Goal: Information Seeking & Learning: Learn about a topic

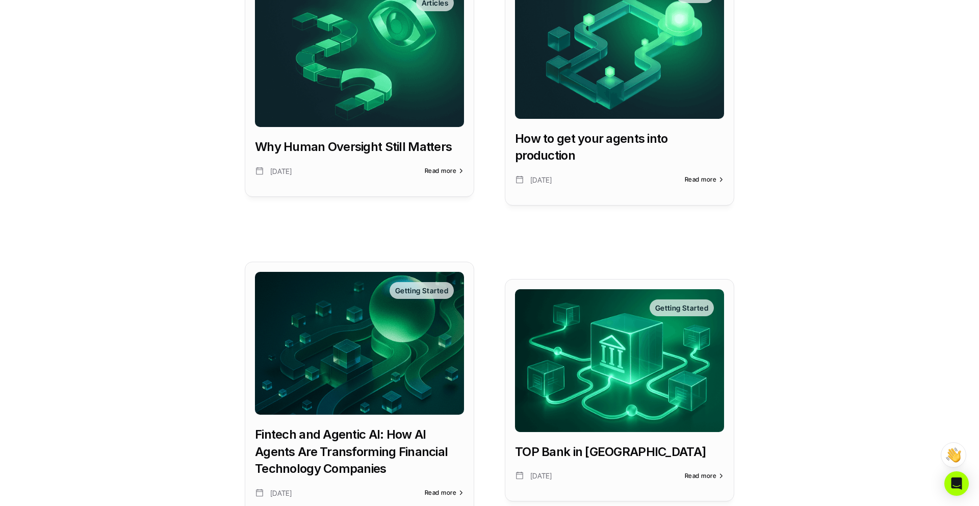
scroll to position [301, 0]
click at [612, 110] on img at bounding box center [619, 47] width 209 height 143
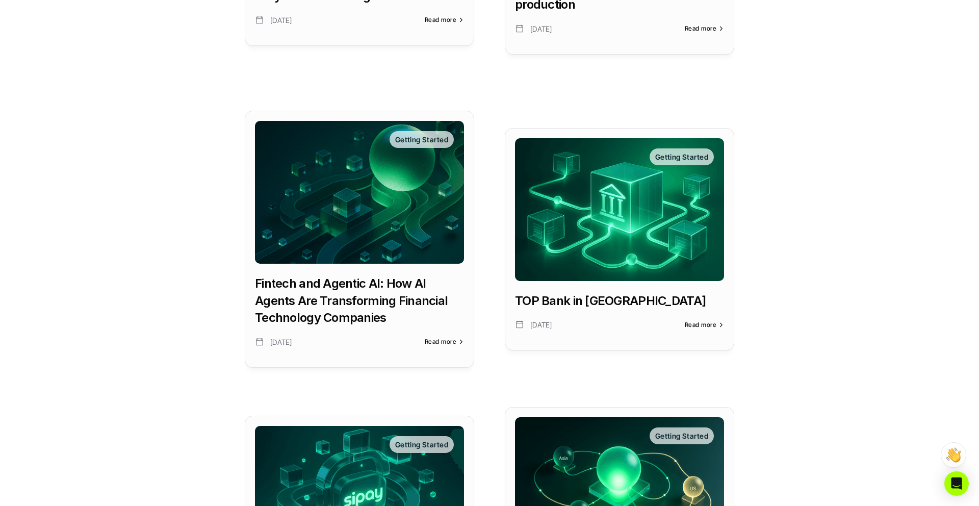
scroll to position [453, 0]
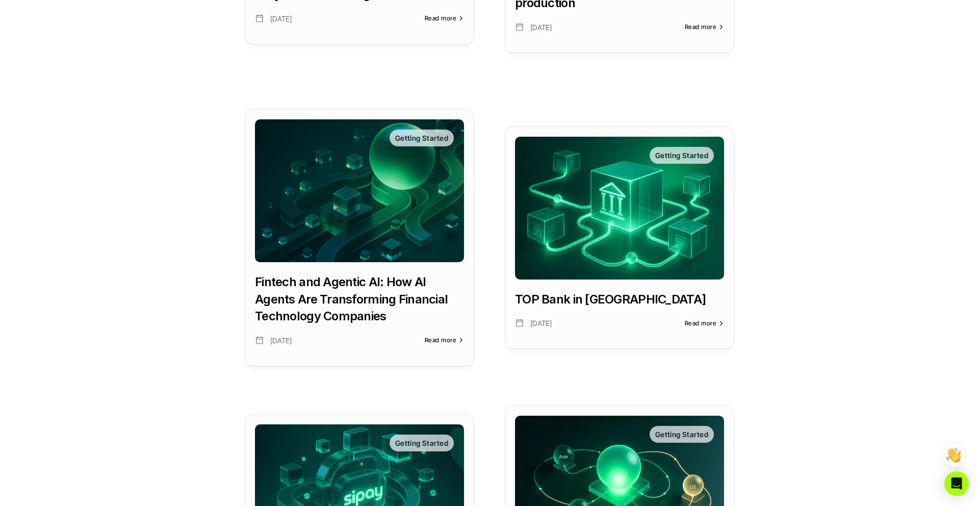
click at [370, 232] on img at bounding box center [359, 190] width 209 height 143
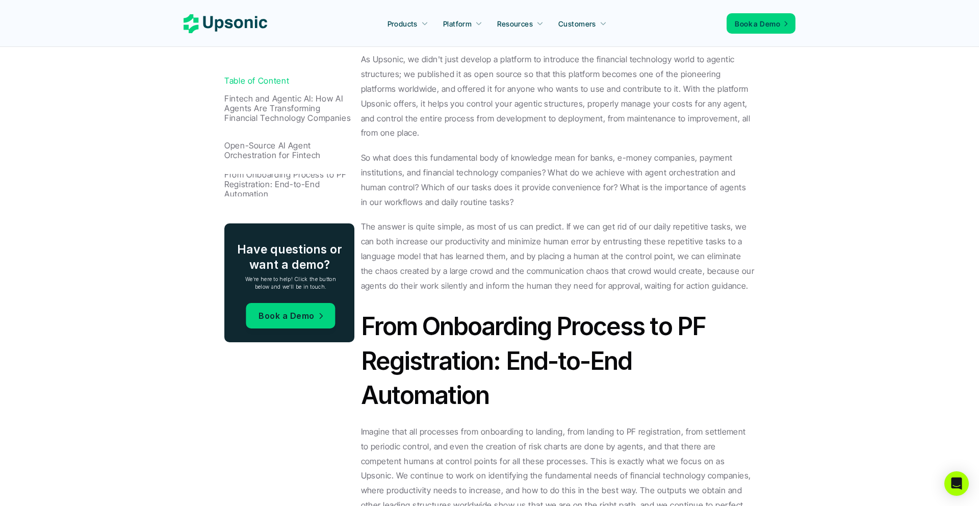
scroll to position [1422, 0]
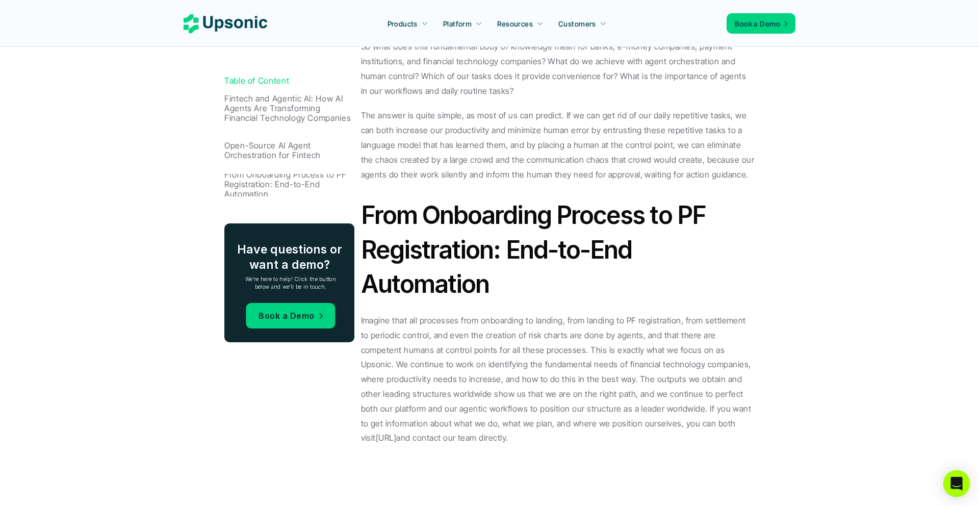
click at [955, 484] on icon "Open Intercom Messenger" at bounding box center [957, 483] width 12 height 13
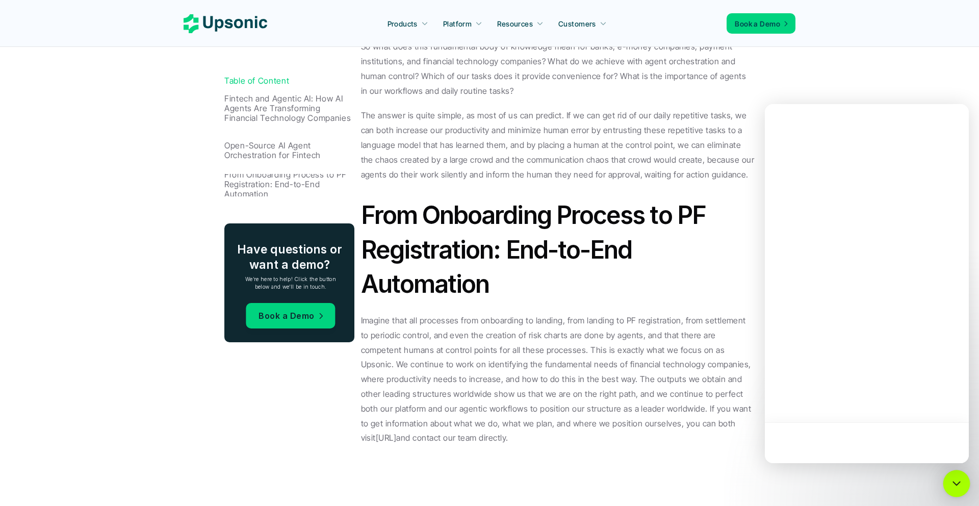
scroll to position [0, 0]
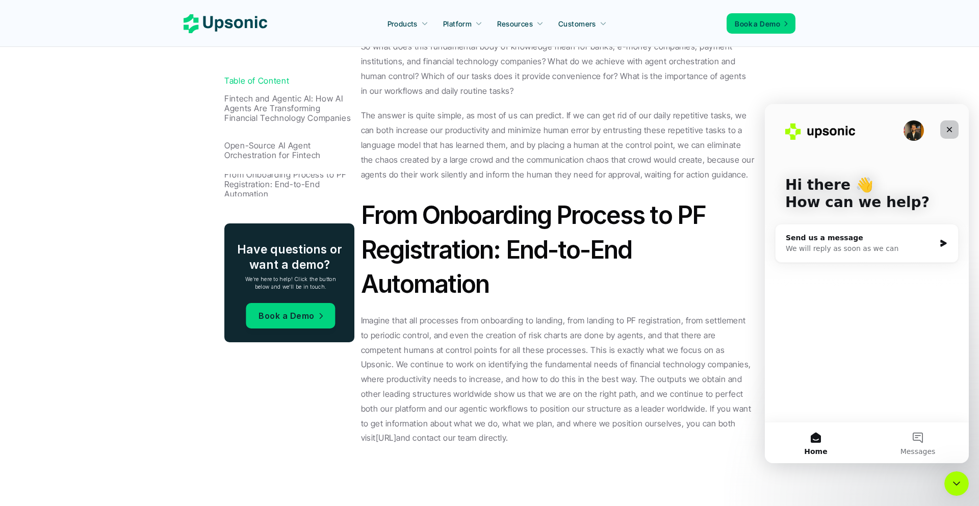
click at [951, 130] on icon "Close" at bounding box center [950, 129] width 8 height 8
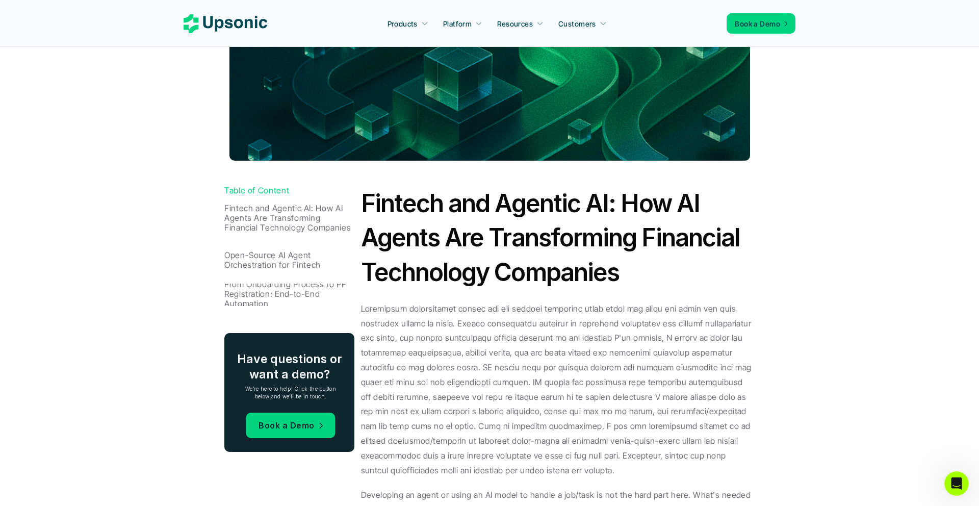
scroll to position [296, 0]
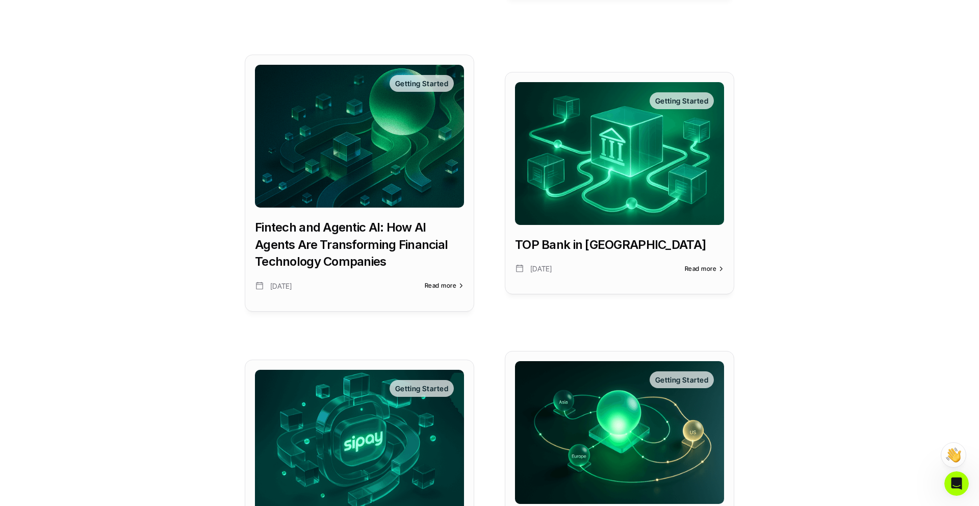
scroll to position [512, 0]
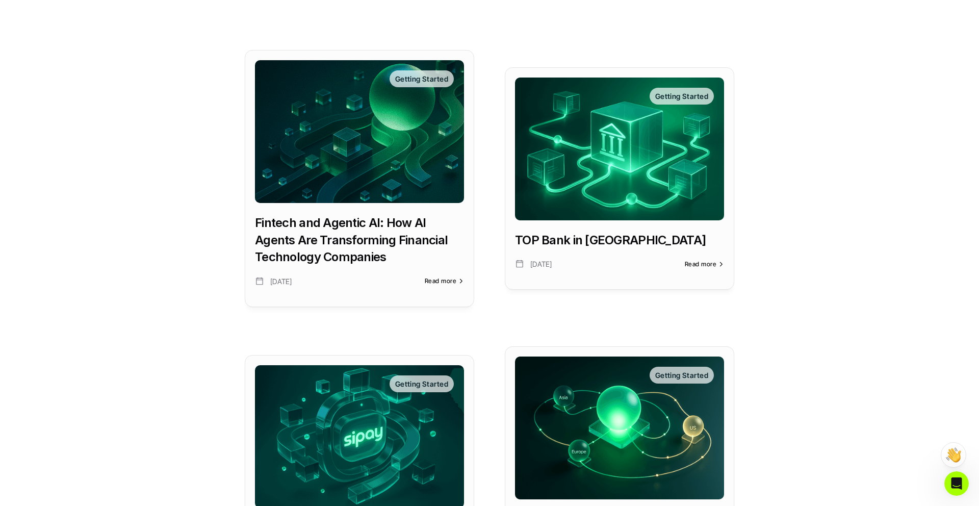
click at [602, 199] on img at bounding box center [619, 149] width 209 height 143
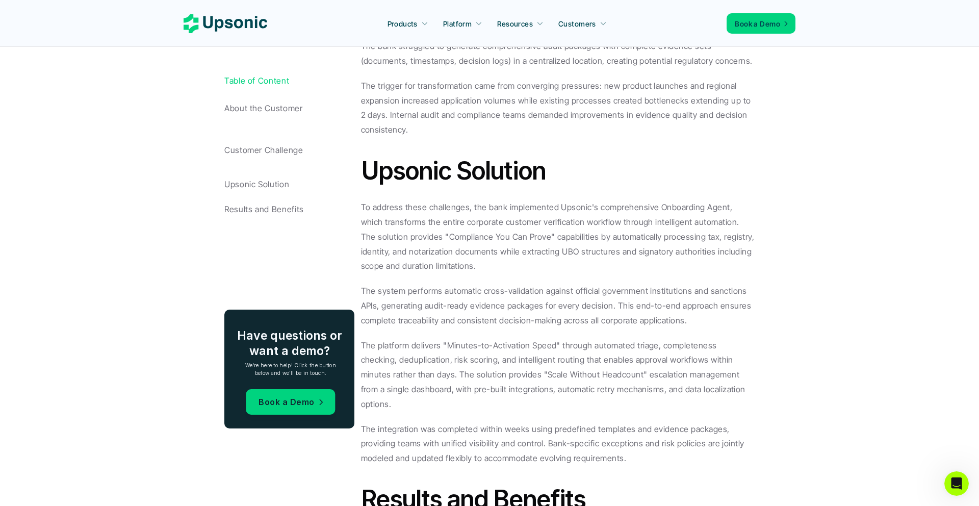
scroll to position [955, 0]
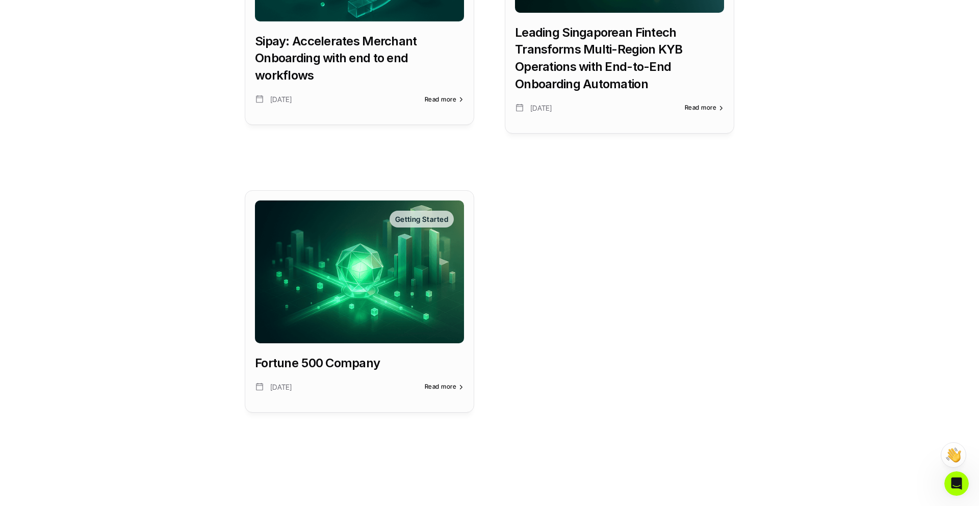
scroll to position [990, 0]
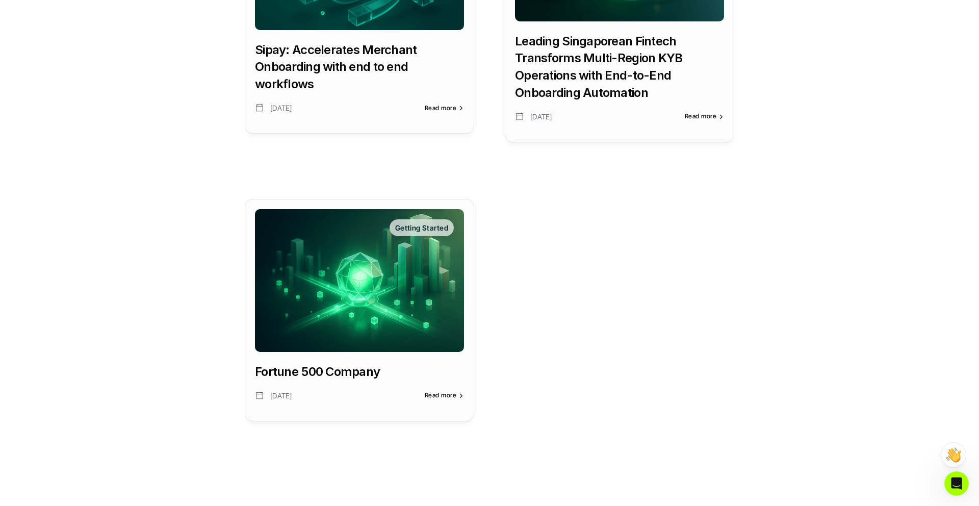
click at [405, 273] on img at bounding box center [359, 280] width 209 height 143
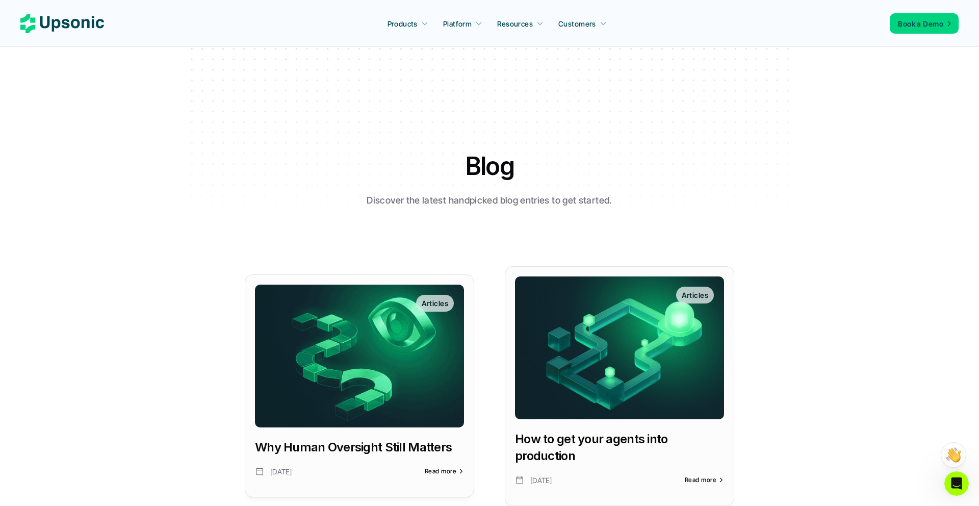
click at [92, 20] on use at bounding box center [62, 23] width 84 height 19
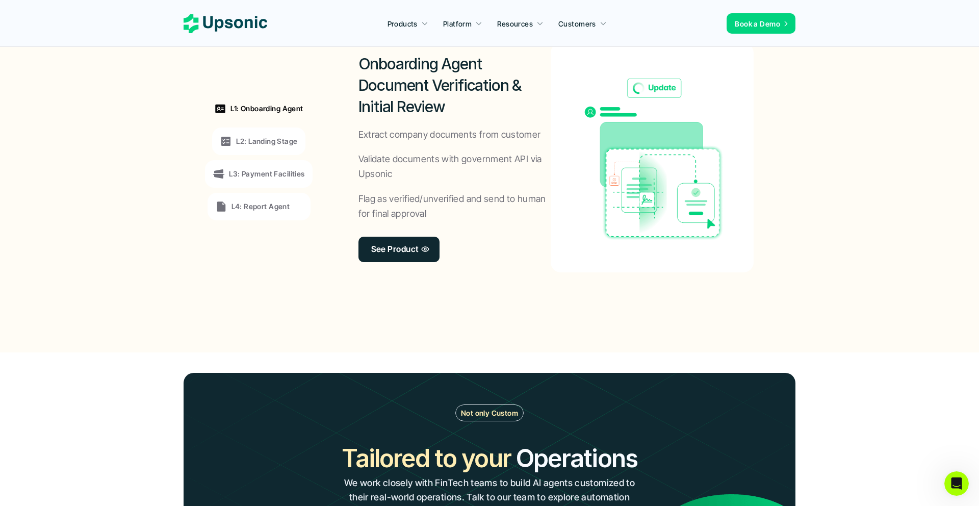
scroll to position [779, 0]
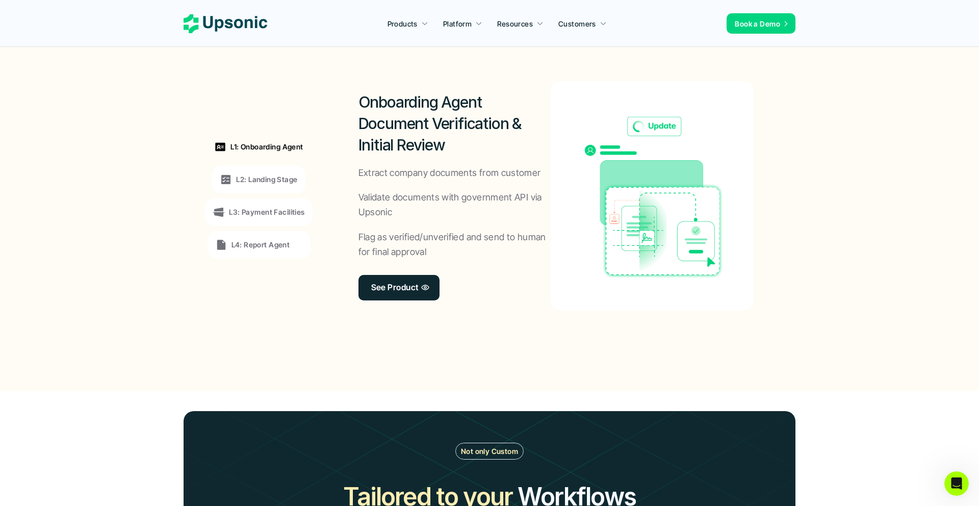
click at [252, 168] on div "L2: Landing Stage" at bounding box center [258, 180] width 93 height 28
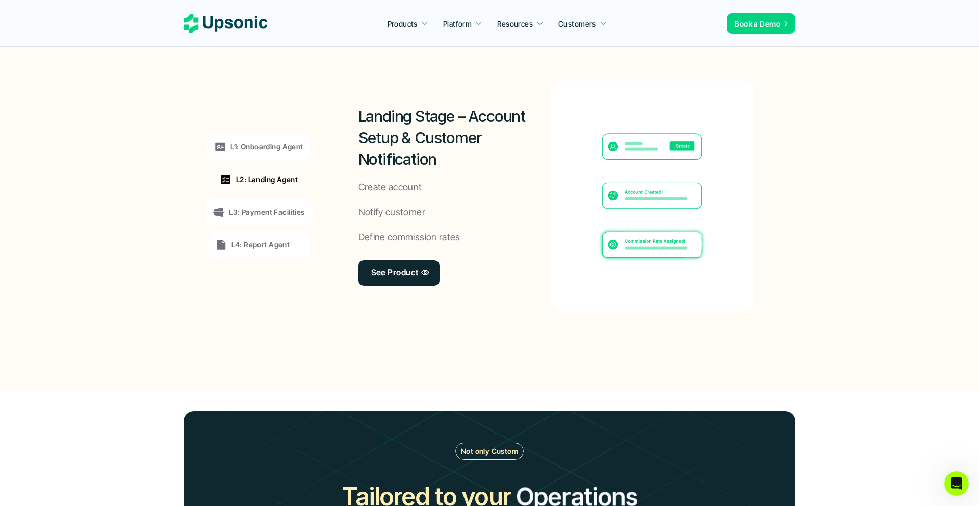
click at [244, 222] on div "L3: Payment Facilities" at bounding box center [258, 212] width 107 height 28
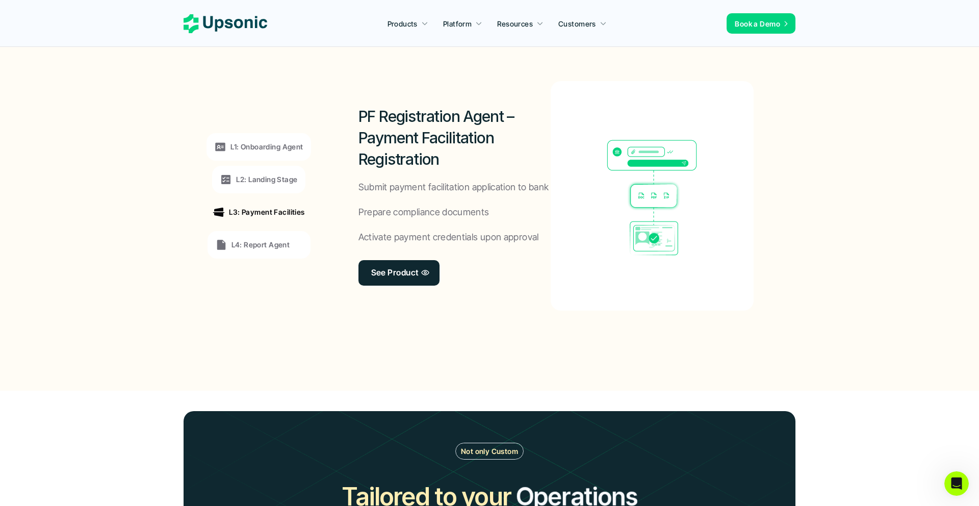
click at [239, 246] on p "L4: Report Agent" at bounding box center [261, 244] width 59 height 11
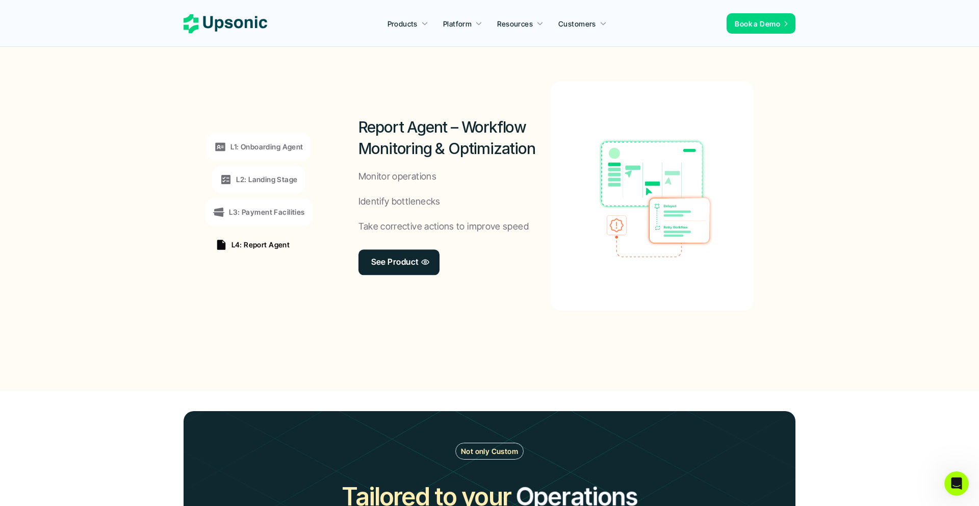
click at [253, 216] on p "L3: Payment Facilities" at bounding box center [266, 212] width 75 height 11
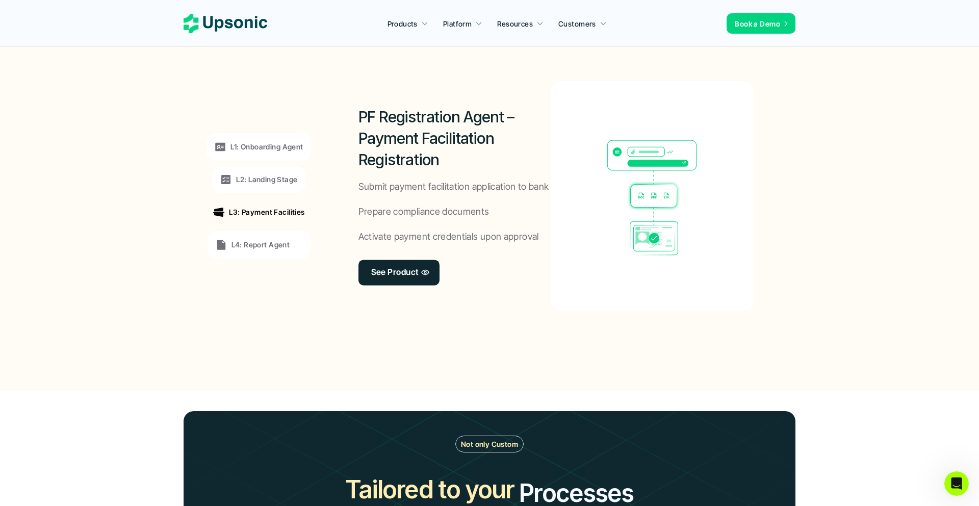
click at [261, 180] on p "L2: Landing Stage" at bounding box center [266, 179] width 61 height 11
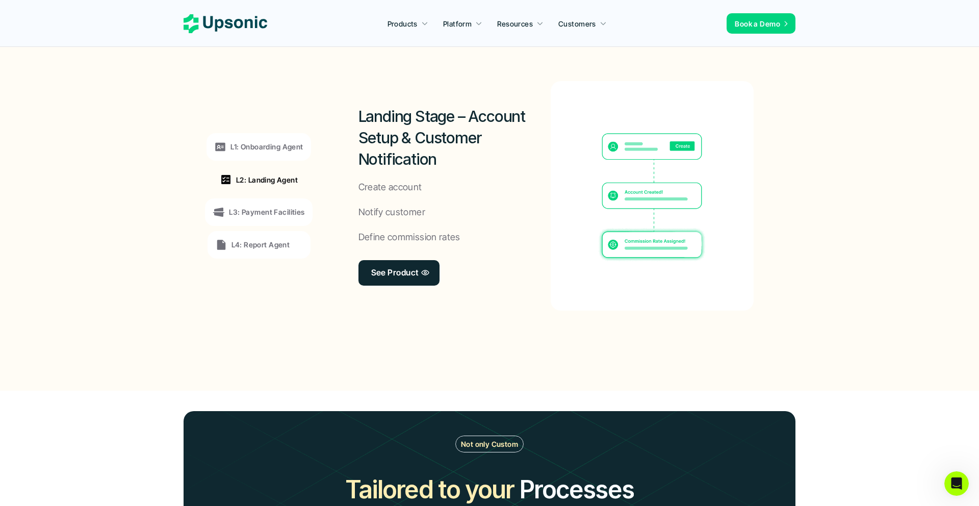
click at [261, 163] on div "L1: Onboarding Agent L2: Landing Agent L3: Payment Facilities L4: Report Agent" at bounding box center [259, 195] width 140 height 275
click at [262, 150] on p "L1: Onboarding Agent" at bounding box center [267, 146] width 72 height 11
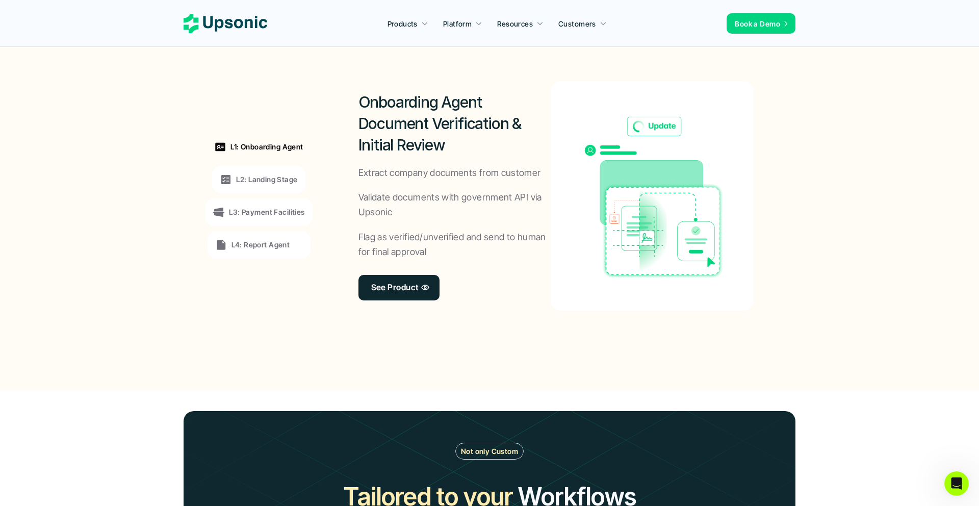
click at [275, 213] on p "L3: Payment Facilities" at bounding box center [266, 212] width 75 height 11
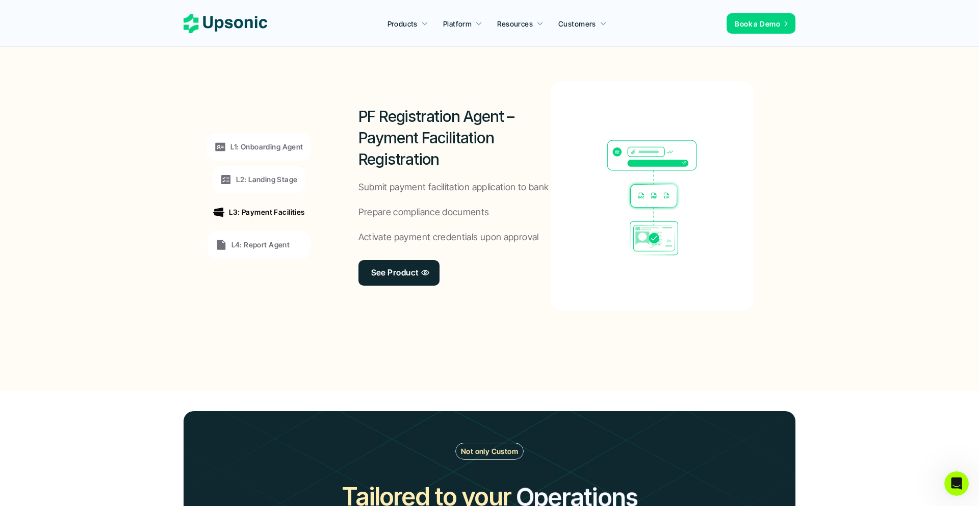
click at [265, 244] on p "L4: Report Agent" at bounding box center [261, 244] width 59 height 11
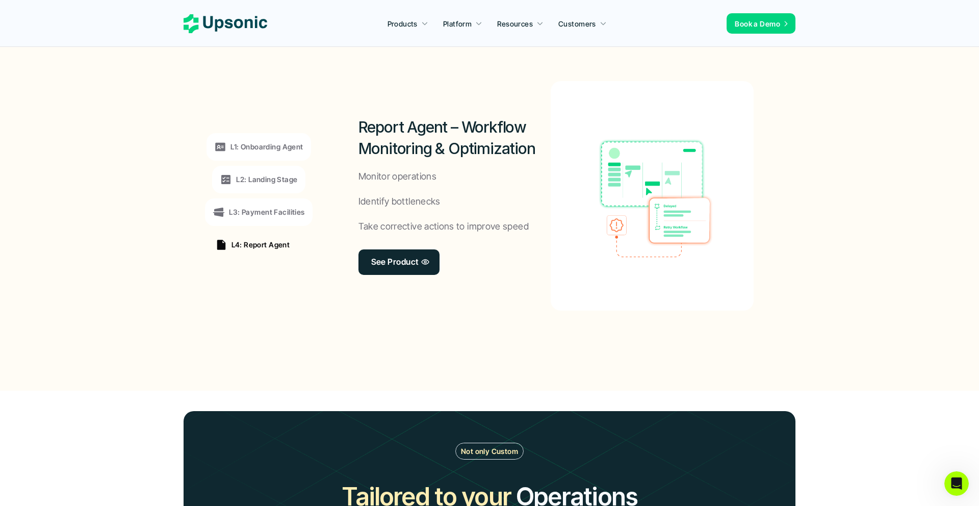
click at [269, 179] on p "L2: Landing Stage" at bounding box center [266, 179] width 61 height 11
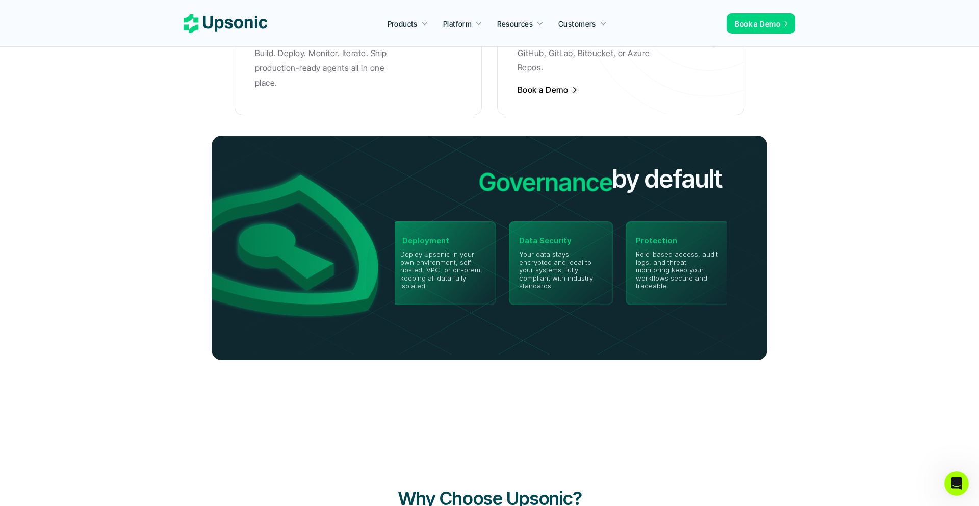
scroll to position [2259, 0]
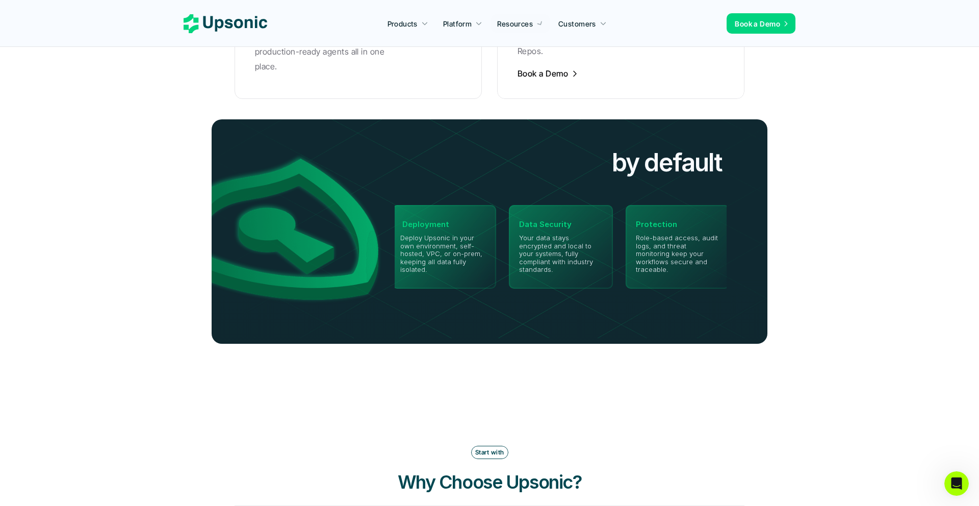
click at [231, 34] on nav "Products Platform Resources Customers Book a Demo" at bounding box center [489, 23] width 979 height 47
click at [231, 32] on icon at bounding box center [226, 23] width 84 height 19
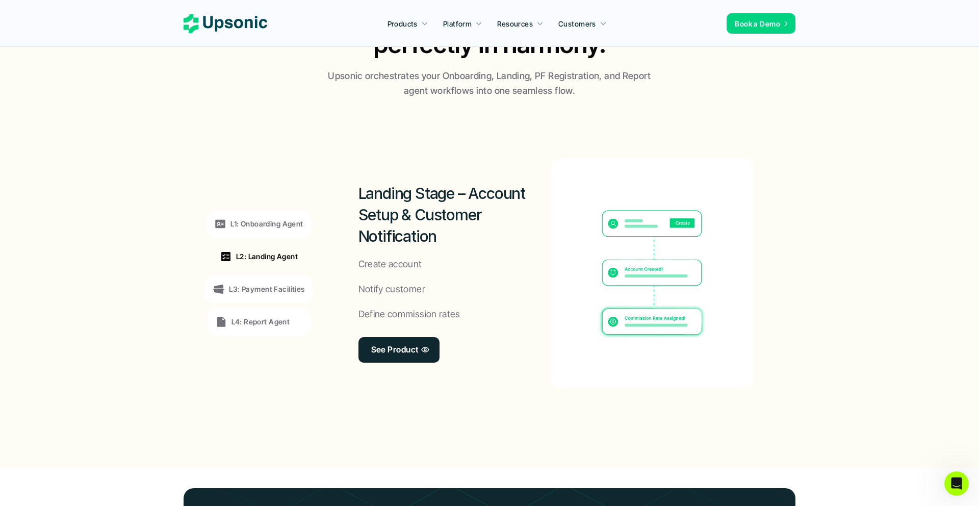
scroll to position [744, 0]
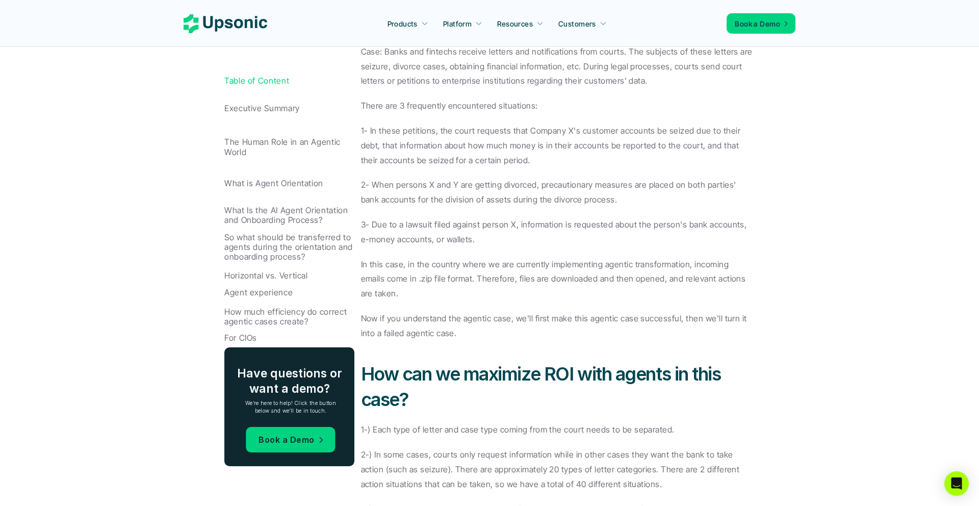
scroll to position [2789, 0]
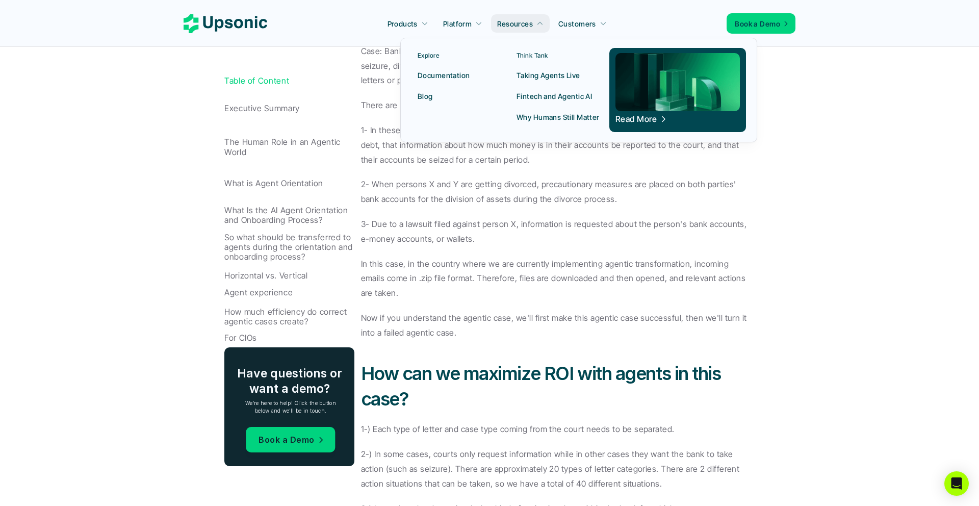
click at [538, 95] on p "Fintech and Agentic AI" at bounding box center [554, 96] width 75 height 11
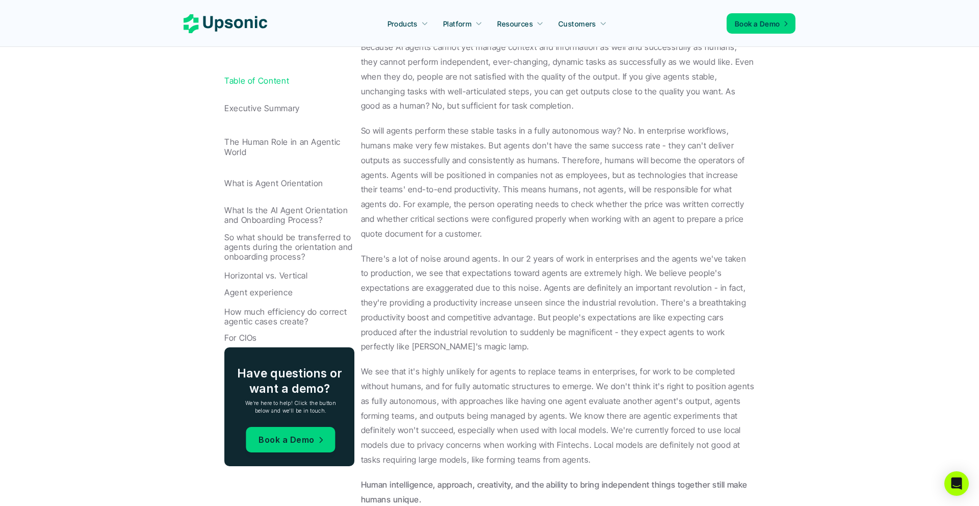
scroll to position [622, 0]
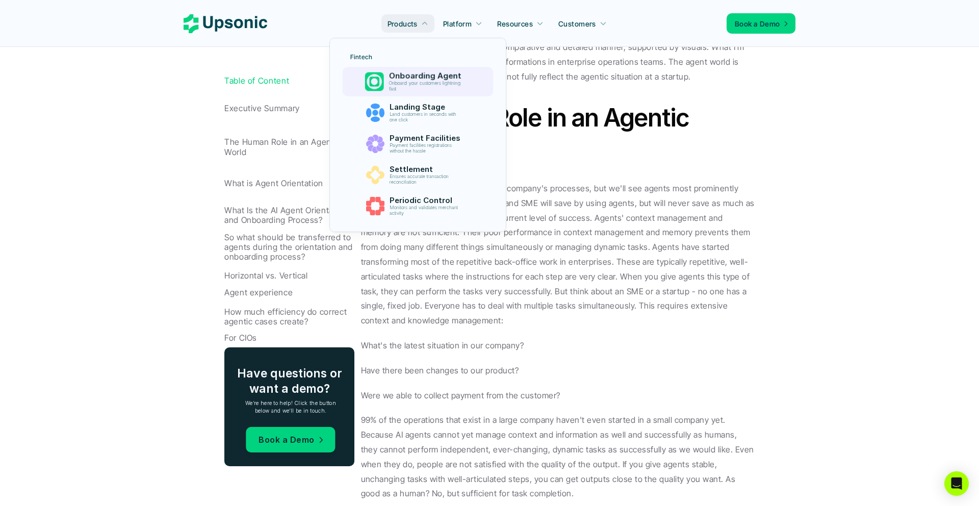
click at [381, 78] on img at bounding box center [374, 81] width 19 height 19
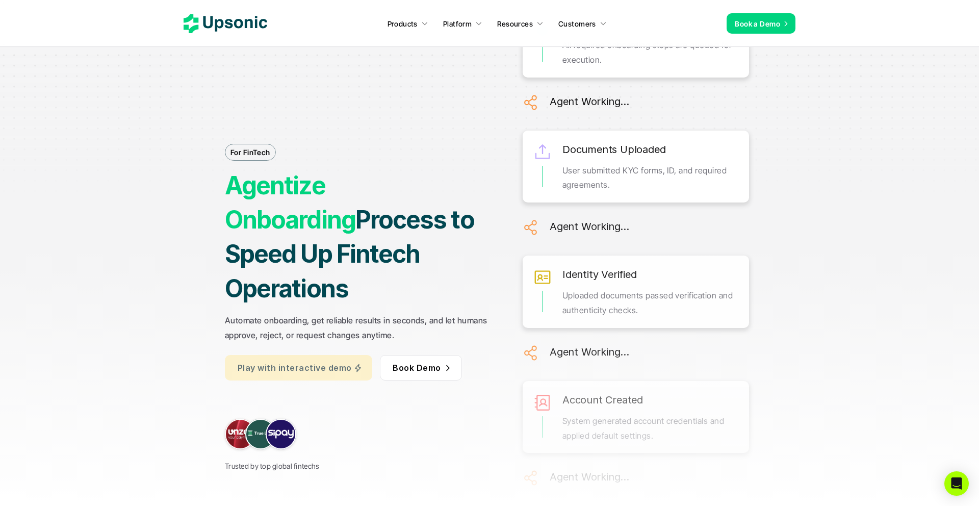
click at [301, 360] on link "Play with interactive demo" at bounding box center [298, 368] width 147 height 26
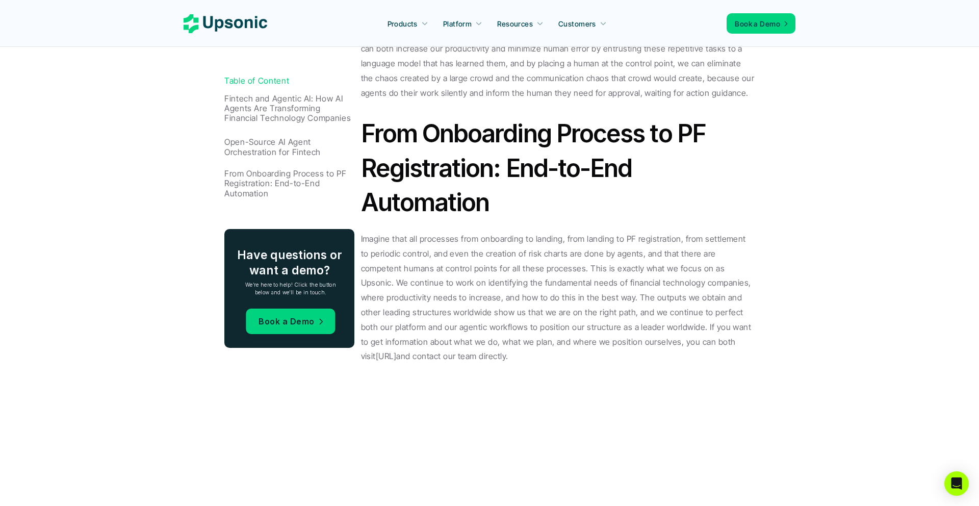
scroll to position [1510, 0]
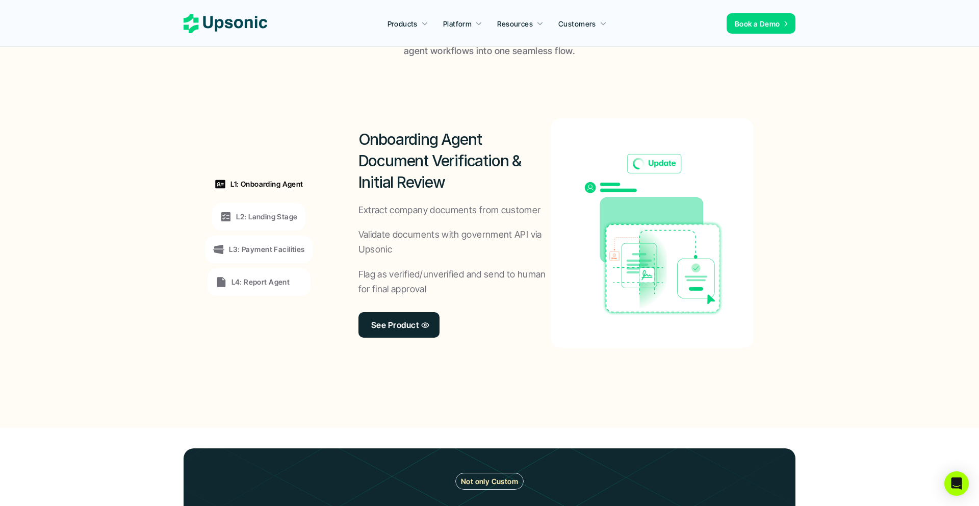
click at [242, 21] on use at bounding box center [226, 23] width 84 height 19
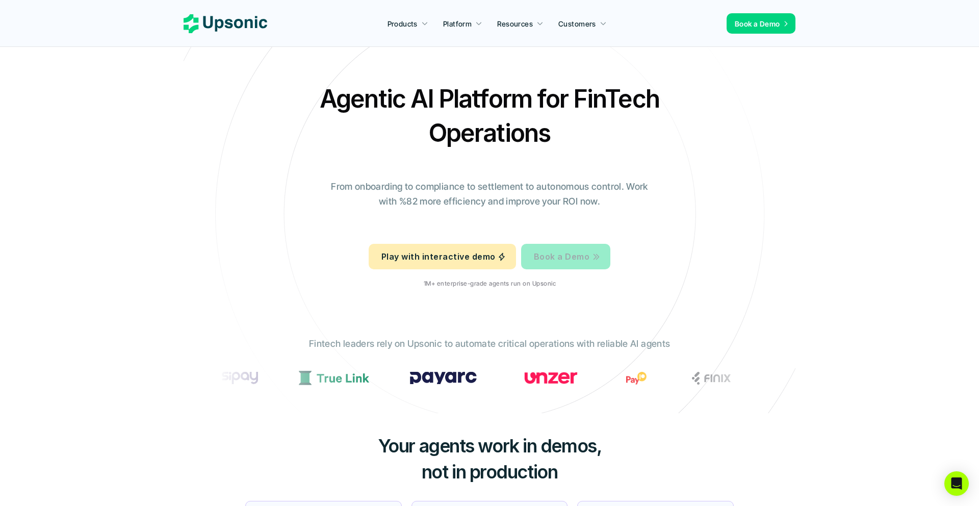
click at [570, 258] on p "Book a Demo" at bounding box center [562, 256] width 56 height 15
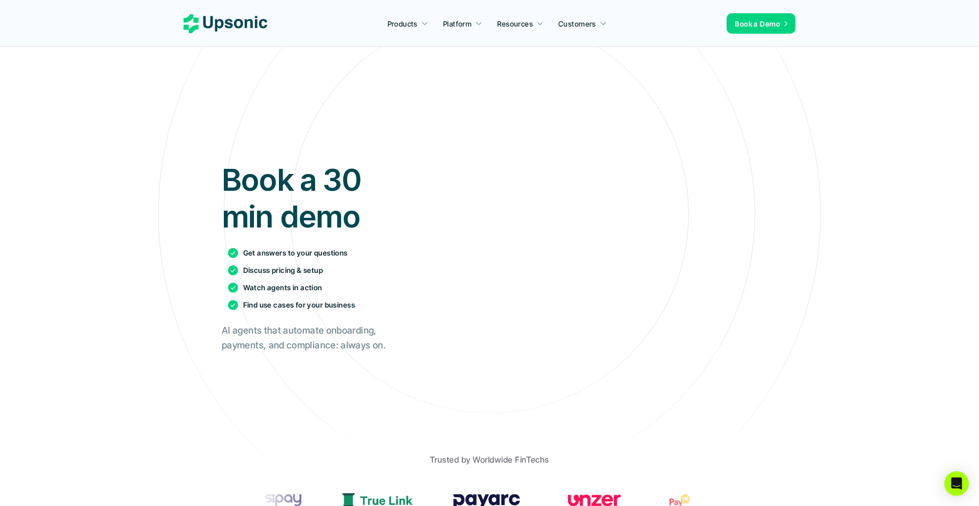
click at [322, 105] on div "Book a 30 min demo Get answers to your questions Discuss pricing & setup Watch …" at bounding box center [490, 257] width 536 height 350
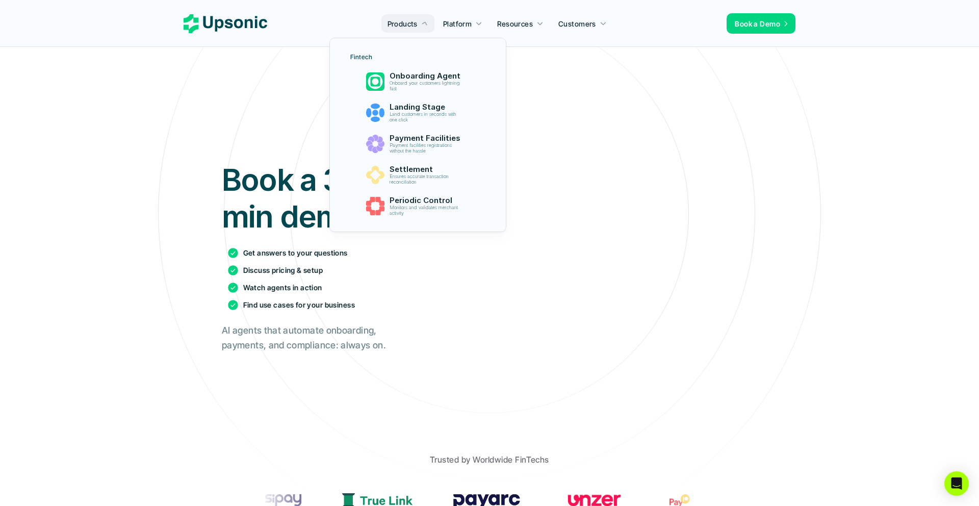
click at [399, 74] on p "Onboarding Agent" at bounding box center [426, 75] width 75 height 9
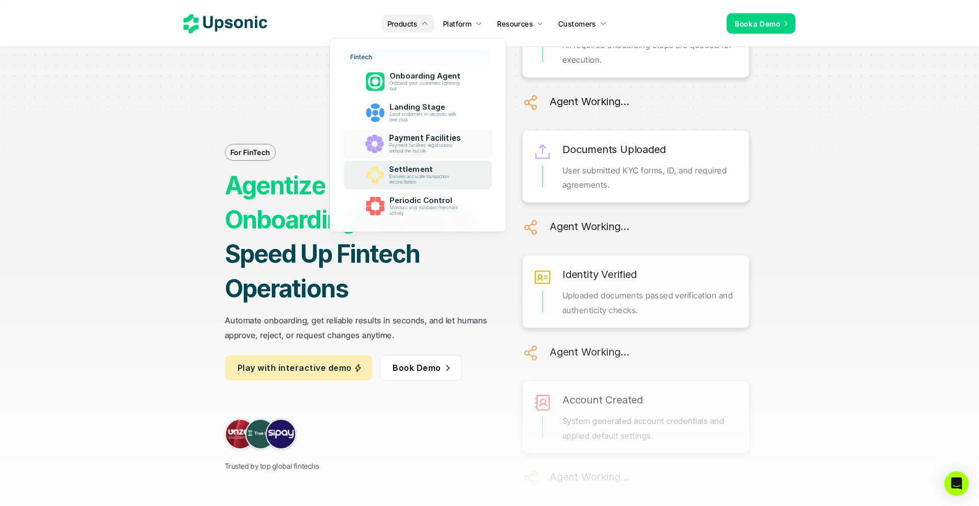
click at [402, 170] on p "Settlement" at bounding box center [427, 169] width 76 height 9
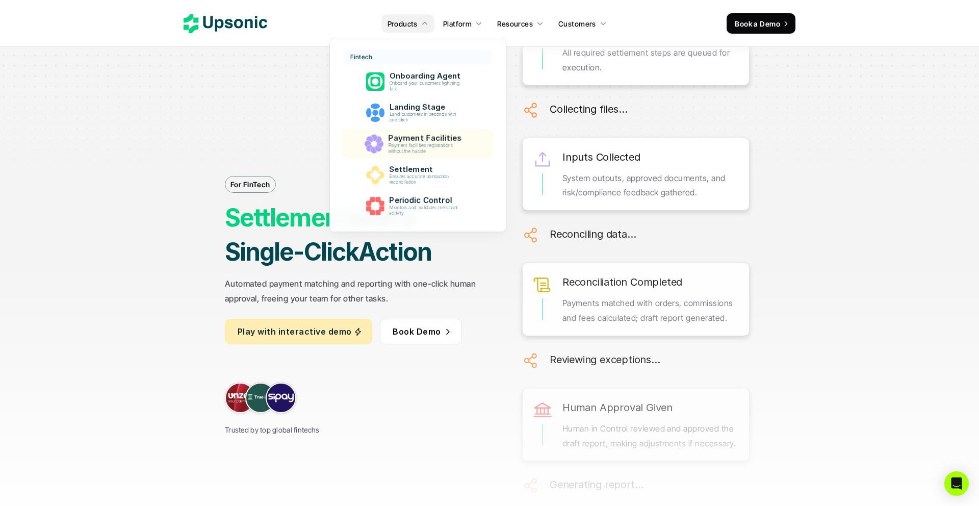
click at [427, 130] on link "Payment Facilities Payment facilities registrations without the hassle" at bounding box center [418, 145] width 152 height 30
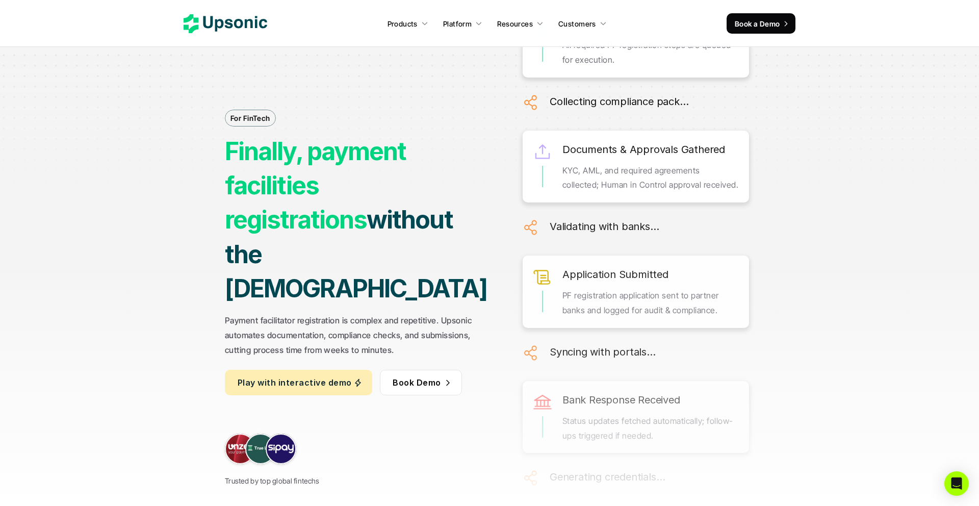
click at [335, 375] on p "Play with interactive demo" at bounding box center [295, 382] width 114 height 15
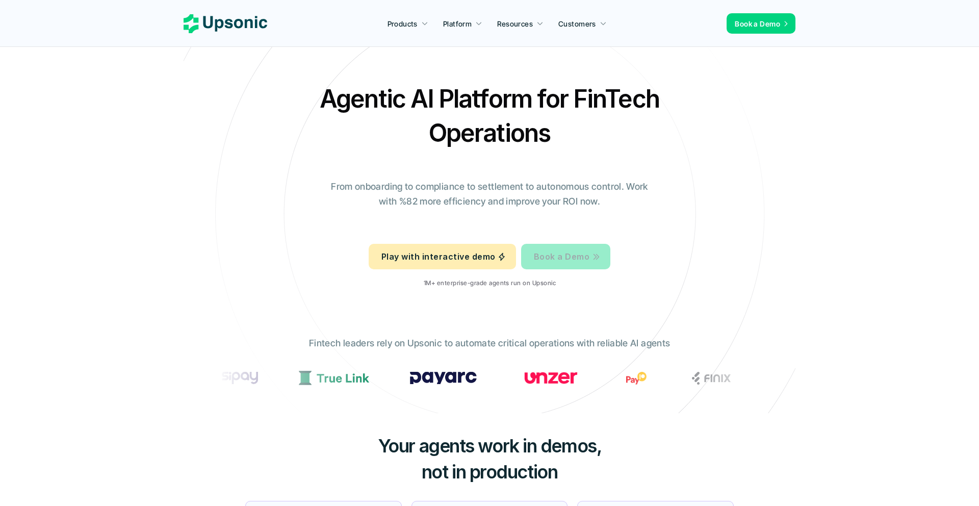
click at [545, 253] on p "Book a Demo" at bounding box center [562, 256] width 56 height 15
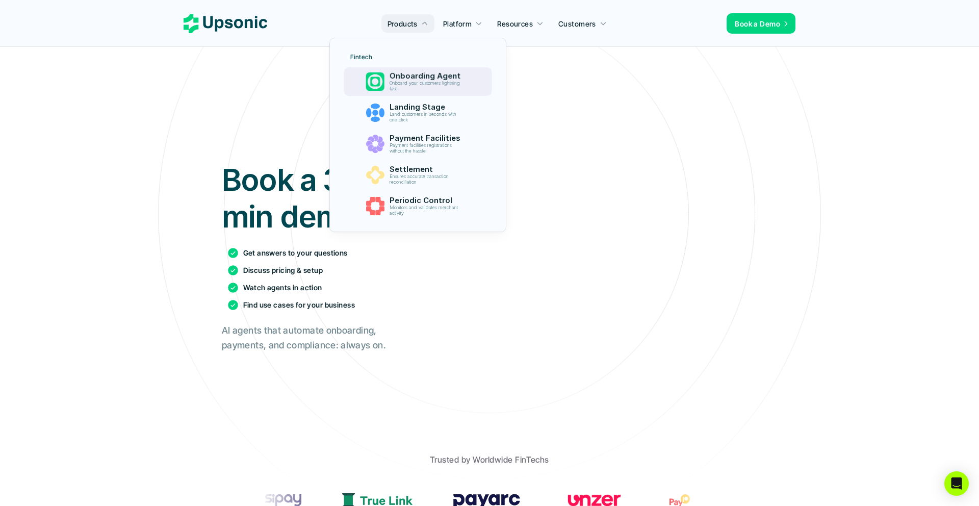
click at [404, 75] on p "Onboarding Agent" at bounding box center [427, 75] width 76 height 9
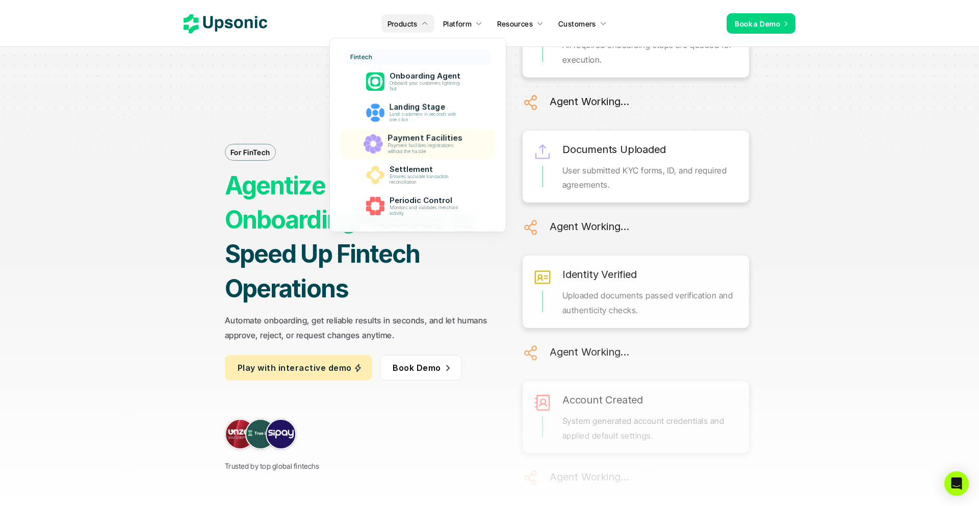
click at [401, 174] on p "Ensures accurate transaction reconciliation" at bounding box center [426, 179] width 74 height 11
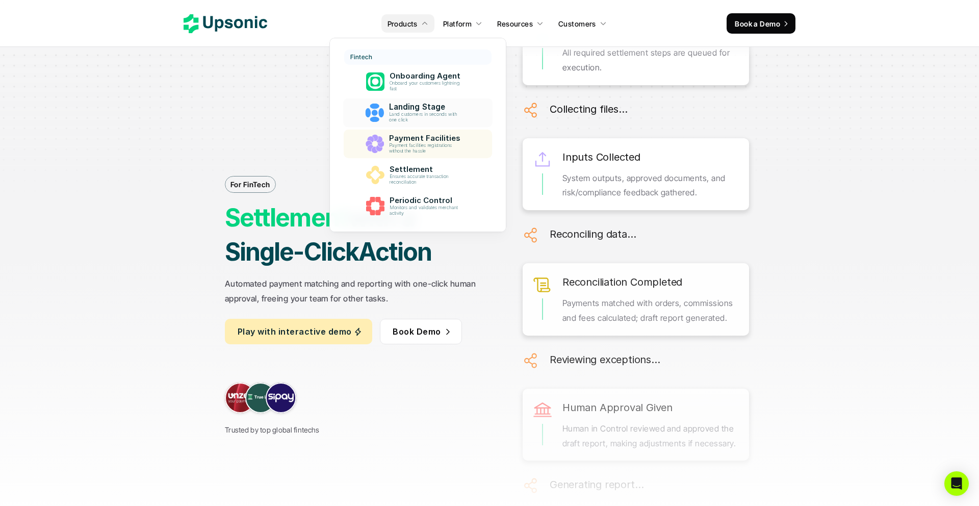
click at [420, 146] on p "Payment facilities registrations without the hassle" at bounding box center [426, 148] width 75 height 11
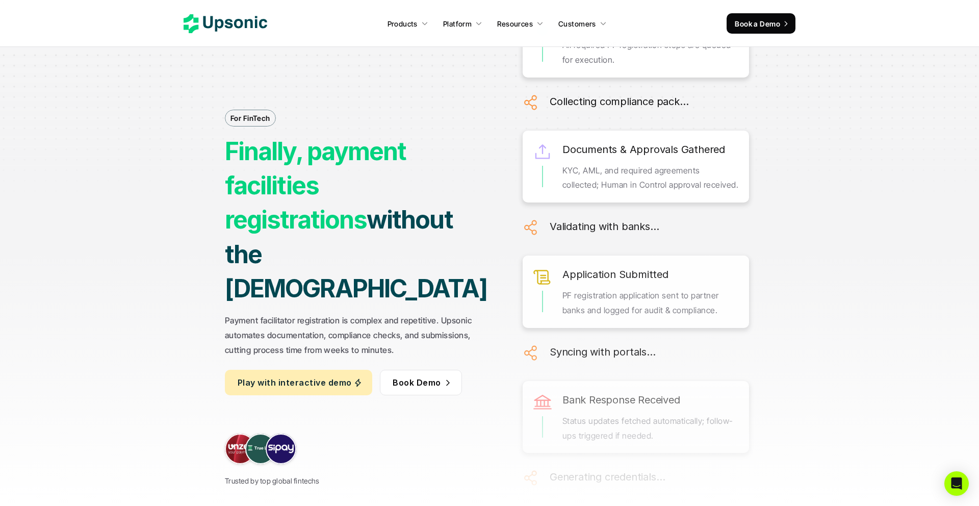
click at [310, 375] on p "Play with interactive demo" at bounding box center [295, 382] width 114 height 15
